Goal: Check status: Check status

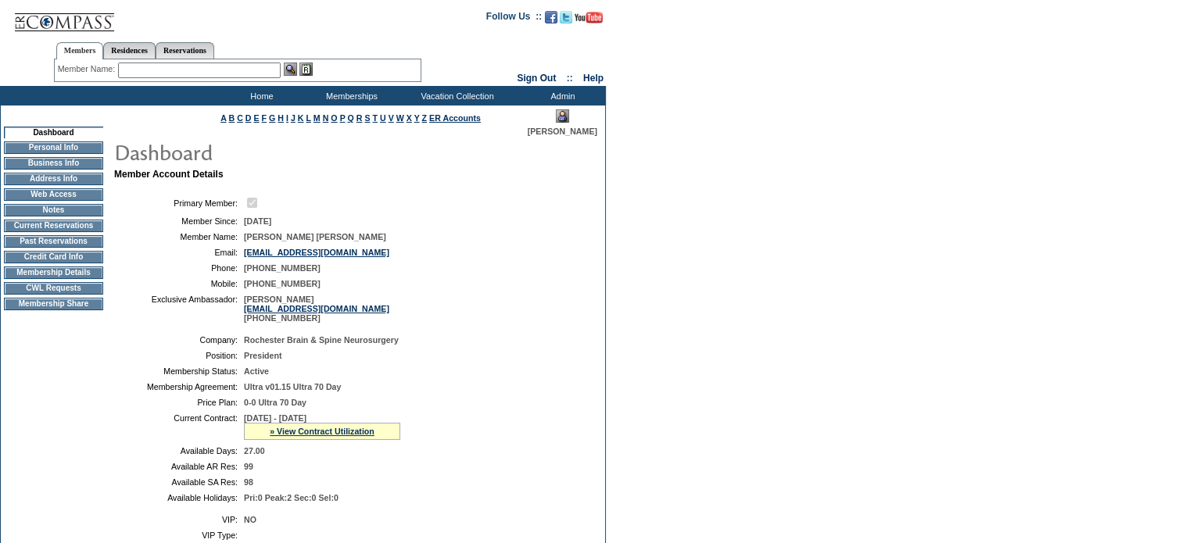
click at [60, 232] on td "Current Reservations" at bounding box center [53, 226] width 99 height 13
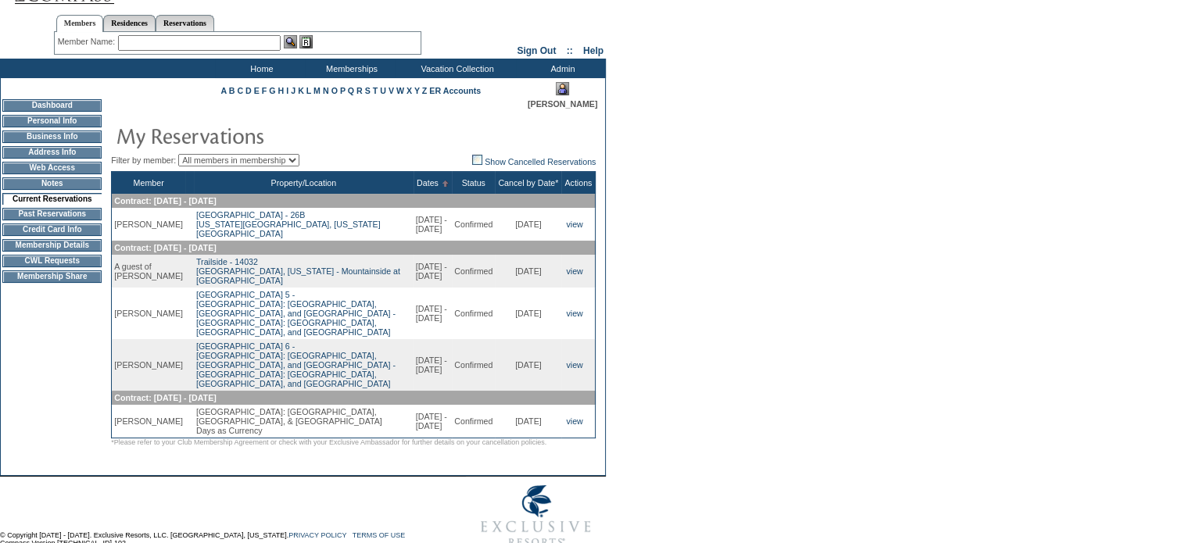
scroll to position [48, 0]
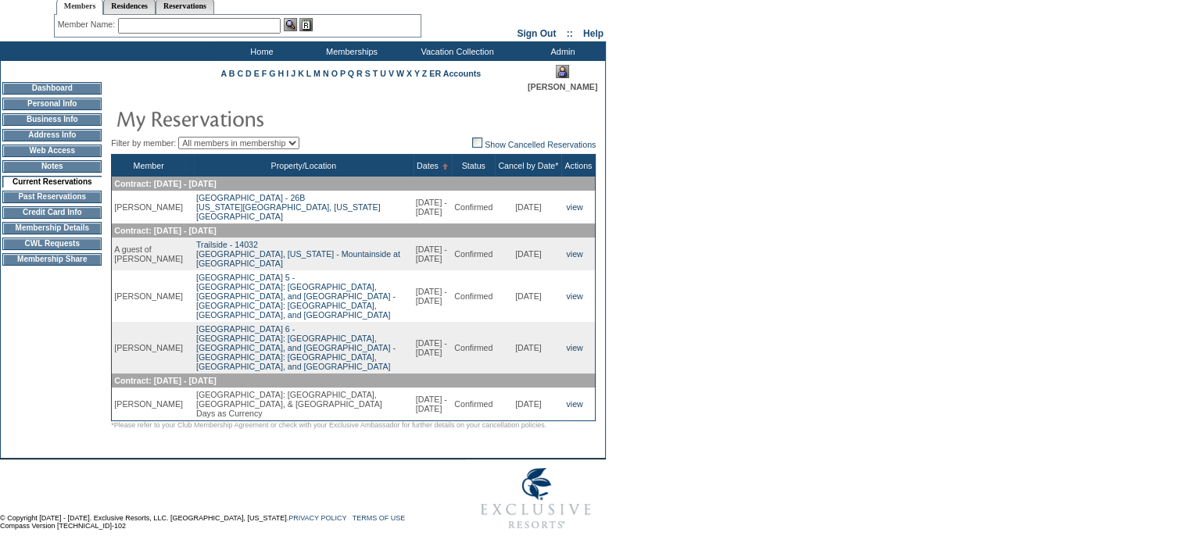
drag, startPoint x: 571, startPoint y: 295, endPoint x: 784, endPoint y: 257, distance: 215.9
click at [821, 256] on form "Follow Us ::" at bounding box center [591, 246] width 1183 height 582
click at [575, 294] on link "view" at bounding box center [574, 296] width 16 height 9
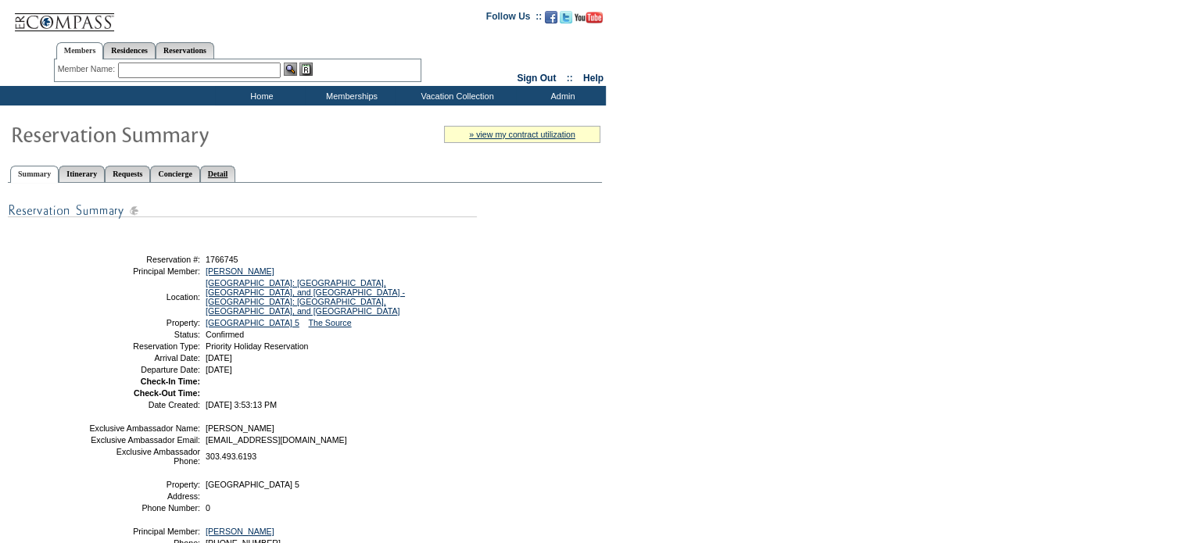
click at [236, 172] on link "Detail" at bounding box center [218, 174] width 36 height 16
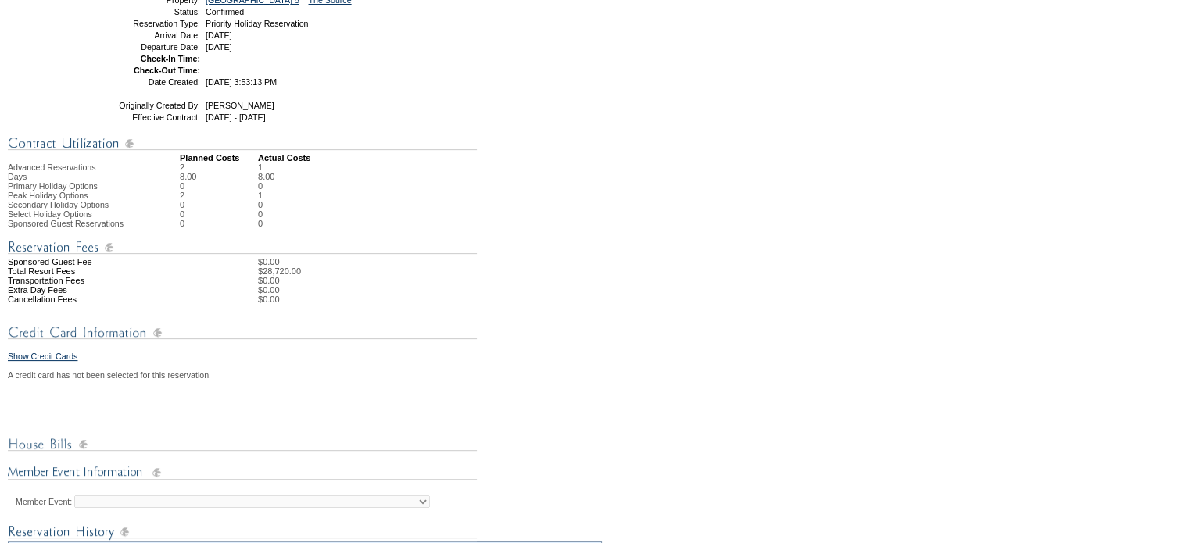
scroll to position [81, 0]
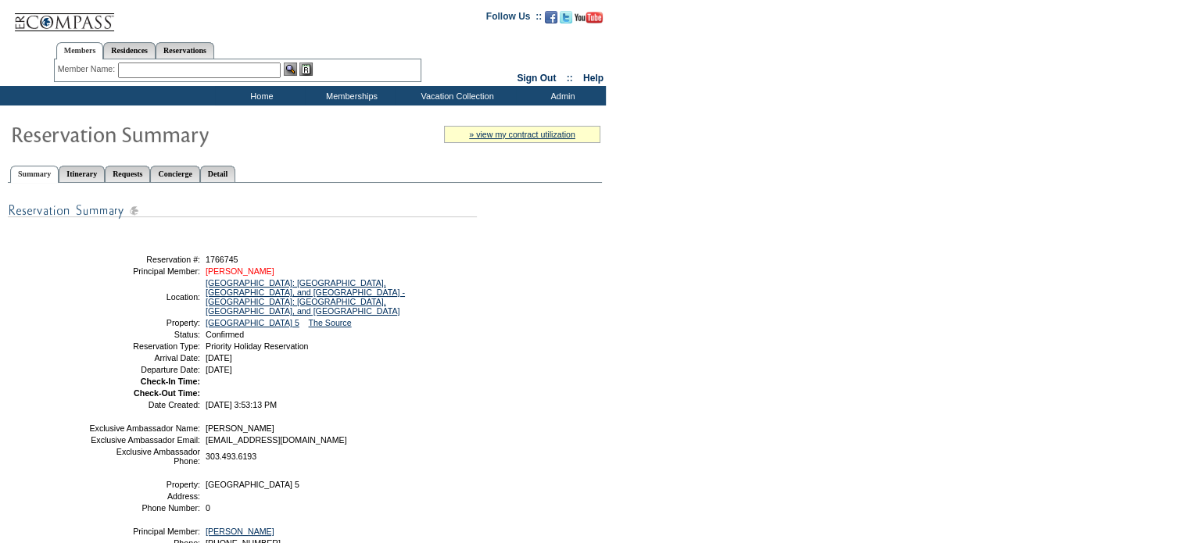
click at [274, 268] on link "[PERSON_NAME]" at bounding box center [240, 270] width 69 height 9
